Goal: Check status

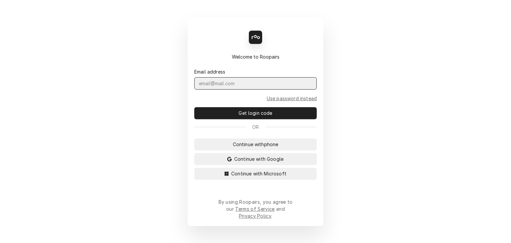
click at [247, 90] on input "Dynamic Content Wrapper" at bounding box center [255, 83] width 122 height 12
type input "[PERSON_NAME][DOMAIN_NAME][EMAIL_ADDRESS][PERSON_NAME][DOMAIN_NAME]"
click at [194, 107] on button "Get login code" at bounding box center [255, 113] width 122 height 12
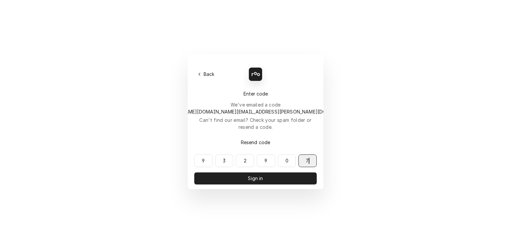
type input "932907"
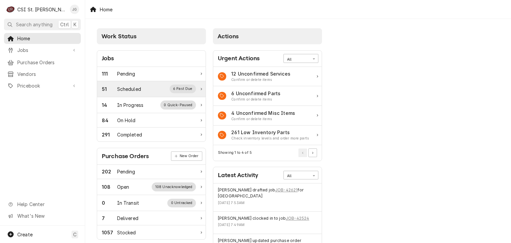
click at [140, 90] on div "Scheduled" at bounding box center [129, 89] width 24 height 7
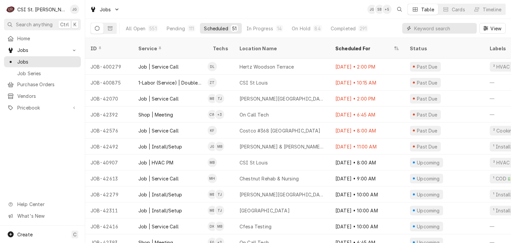
click at [429, 27] on input "Dynamic Content Wrapper" at bounding box center [443, 28] width 59 height 11
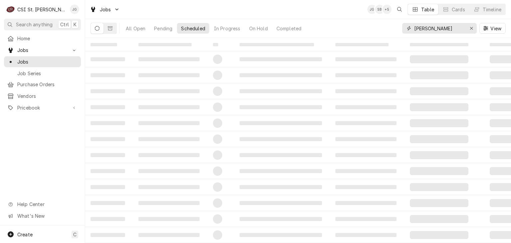
type input "[PERSON_NAME]"
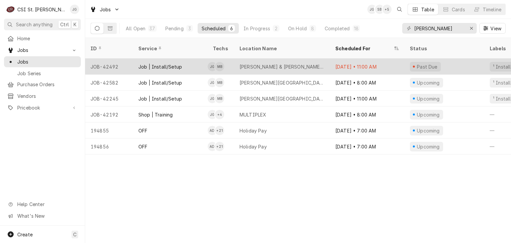
drag, startPoint x: 270, startPoint y: 60, endPoint x: 251, endPoint y: 58, distance: 19.0
click at [251, 63] on div "[PERSON_NAME] & [PERSON_NAME] #2272 [GEOGRAPHIC_DATA]" at bounding box center [282, 66] width 85 height 7
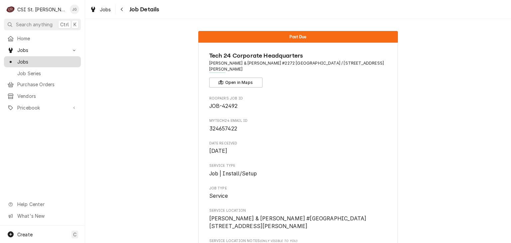
click at [19, 62] on span "Jobs" at bounding box center [47, 61] width 60 height 7
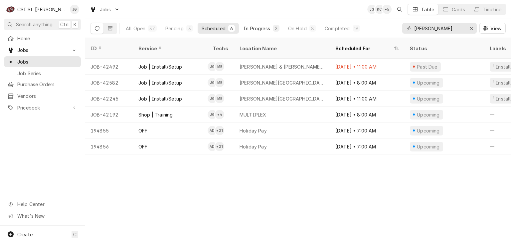
click at [253, 28] on div "In Progress" at bounding box center [257, 28] width 27 height 7
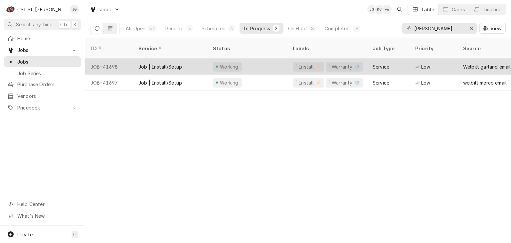
click at [158, 63] on div "Job | Install/Setup" at bounding box center [160, 66] width 44 height 7
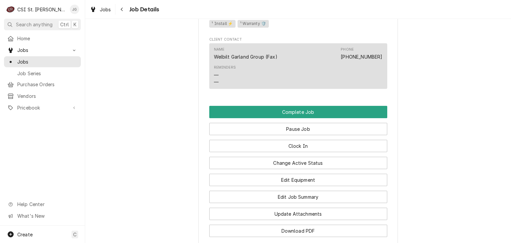
scroll to position [800, 0]
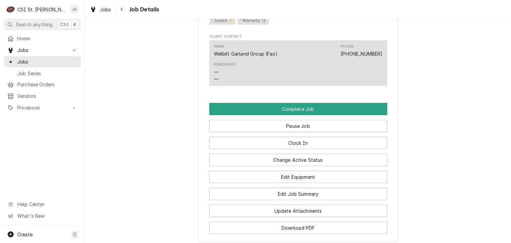
click at [39, 10] on div "CSI St. [PERSON_NAME]" at bounding box center [41, 9] width 49 height 7
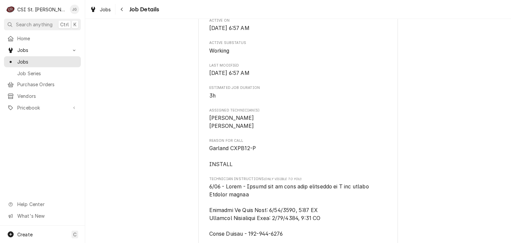
scroll to position [157, 0]
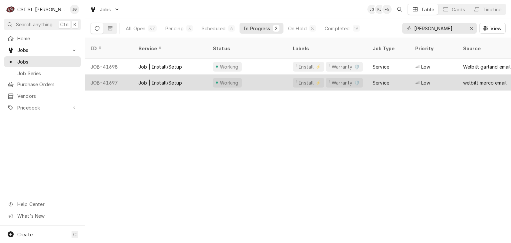
click at [190, 75] on div "Job | Install/Setup" at bounding box center [170, 83] width 75 height 16
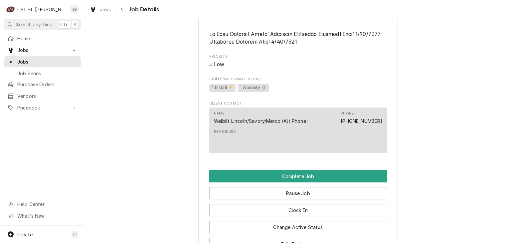
scroll to position [525, 0]
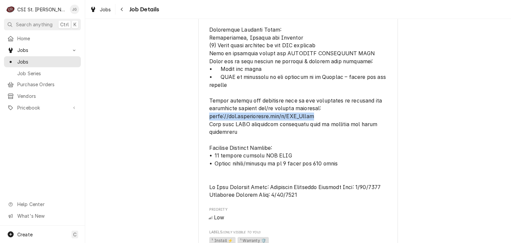
drag, startPoint x: 322, startPoint y: 118, endPoint x: 204, endPoint y: 119, distance: 117.8
copy span "https://www.surveymonkey.com/r/CFA_Merco"
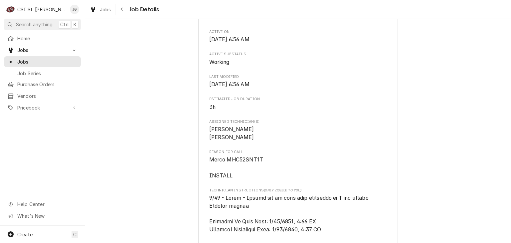
scroll to position [243, 0]
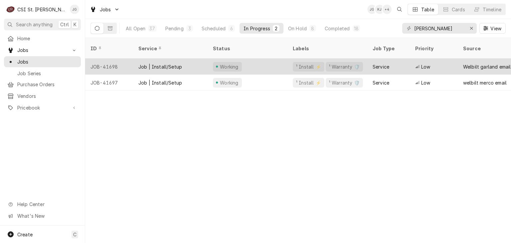
click at [196, 59] on div "Job | Install/Setup" at bounding box center [170, 67] width 75 height 16
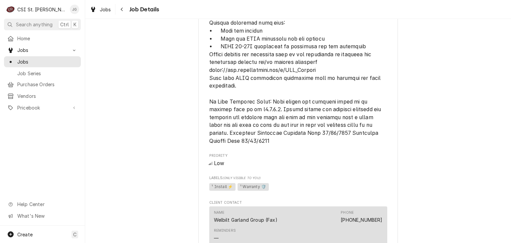
scroll to position [634, 0]
drag, startPoint x: 208, startPoint y: 71, endPoint x: 325, endPoint y: 72, distance: 117.2
copy span "[URL][DOMAIN_NAME]"
